Goal: Task Accomplishment & Management: Use online tool/utility

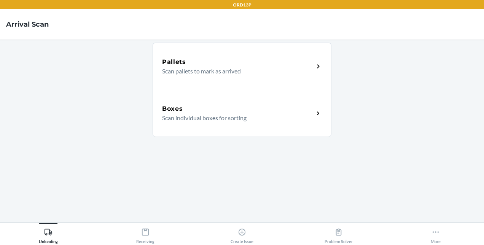
click at [231, 26] on nav "Arrival Scan" at bounding box center [242, 24] width 484 height 30
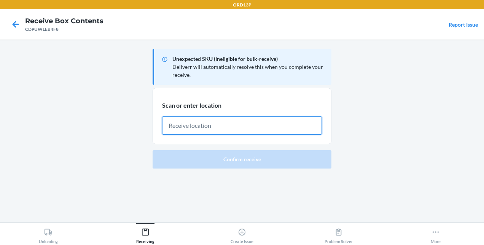
click at [211, 126] on input "text" at bounding box center [242, 125] width 160 height 18
type input "C747043D03"
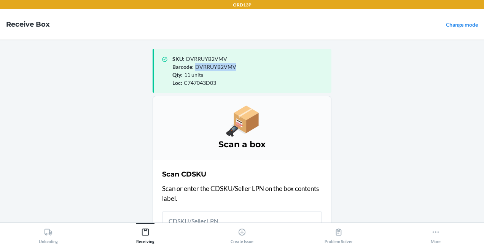
drag, startPoint x: 193, startPoint y: 67, endPoint x: 233, endPoint y: 66, distance: 40.4
click at [233, 66] on div "Barcode : DVRRUYB2VMV" at bounding box center [248, 67] width 153 height 8
copy span "DVRRUYB2VMV"
